Goal: Task Accomplishment & Management: Use online tool/utility

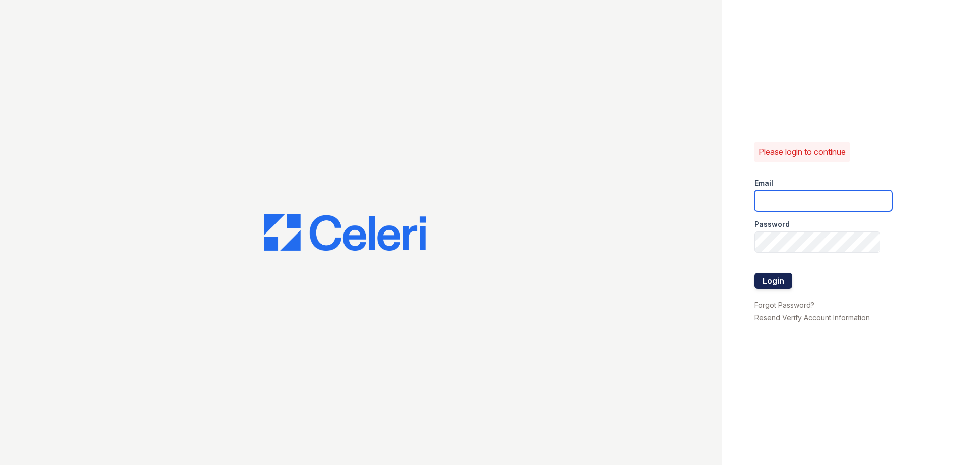
type input "[EMAIL_ADDRESS][DOMAIN_NAME]"
click at [772, 279] on button "Login" at bounding box center [774, 281] width 38 height 16
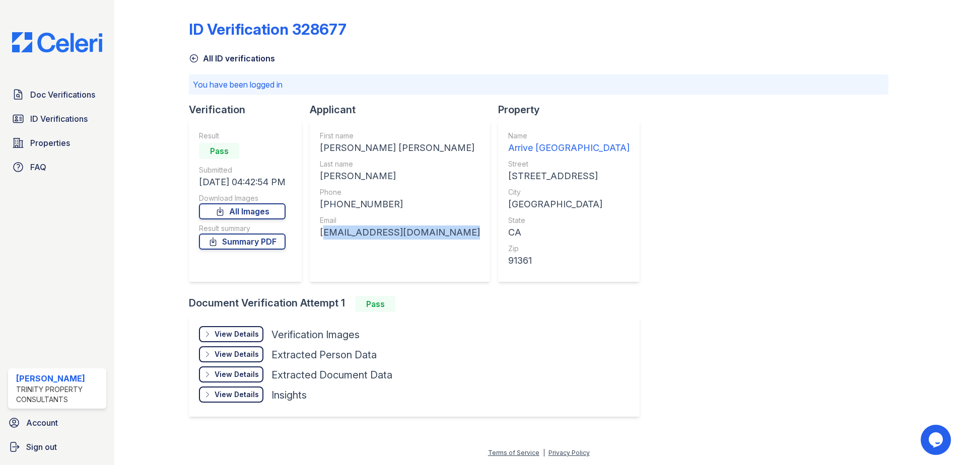
drag, startPoint x: 452, startPoint y: 229, endPoint x: 316, endPoint y: 243, distance: 137.2
click at [316, 243] on div "First name [PERSON_NAME] [PERSON_NAME] Last name [PERSON_NAME] Phone [PHONE_NUM…" at bounding box center [400, 201] width 180 height 161
copy div "[EMAIL_ADDRESS][DOMAIN_NAME]"
